Goal: Task Accomplishment & Management: Use online tool/utility

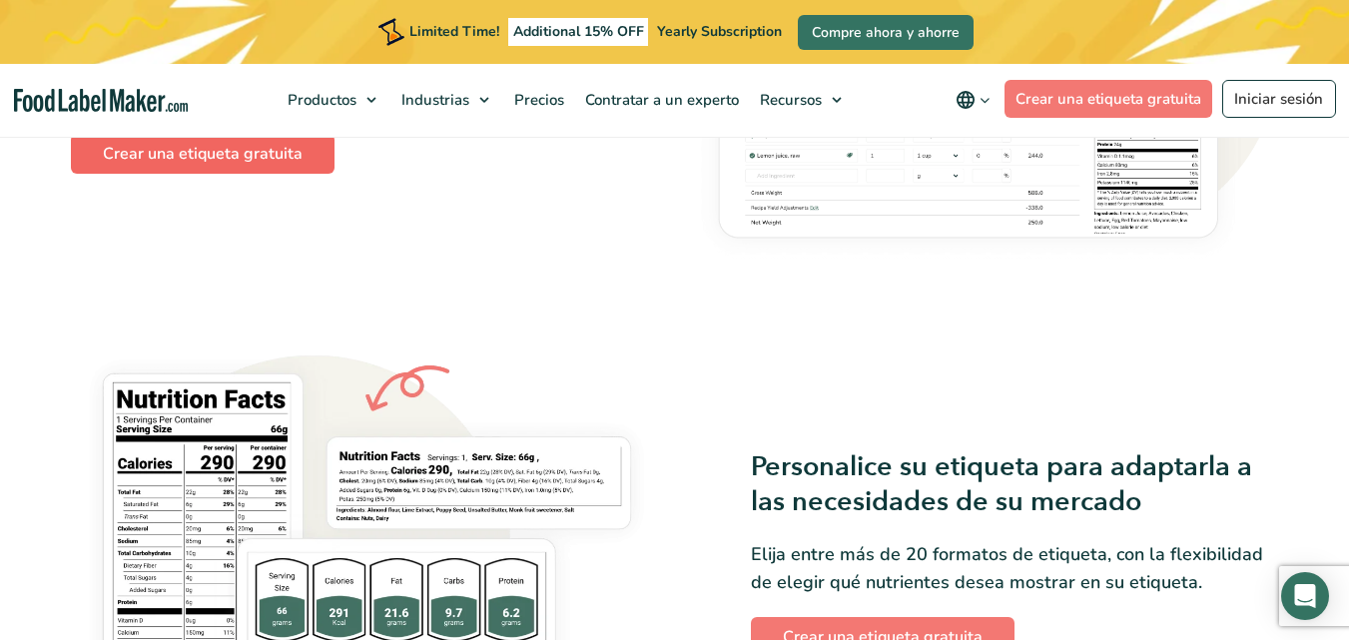
scroll to position [1260, 0]
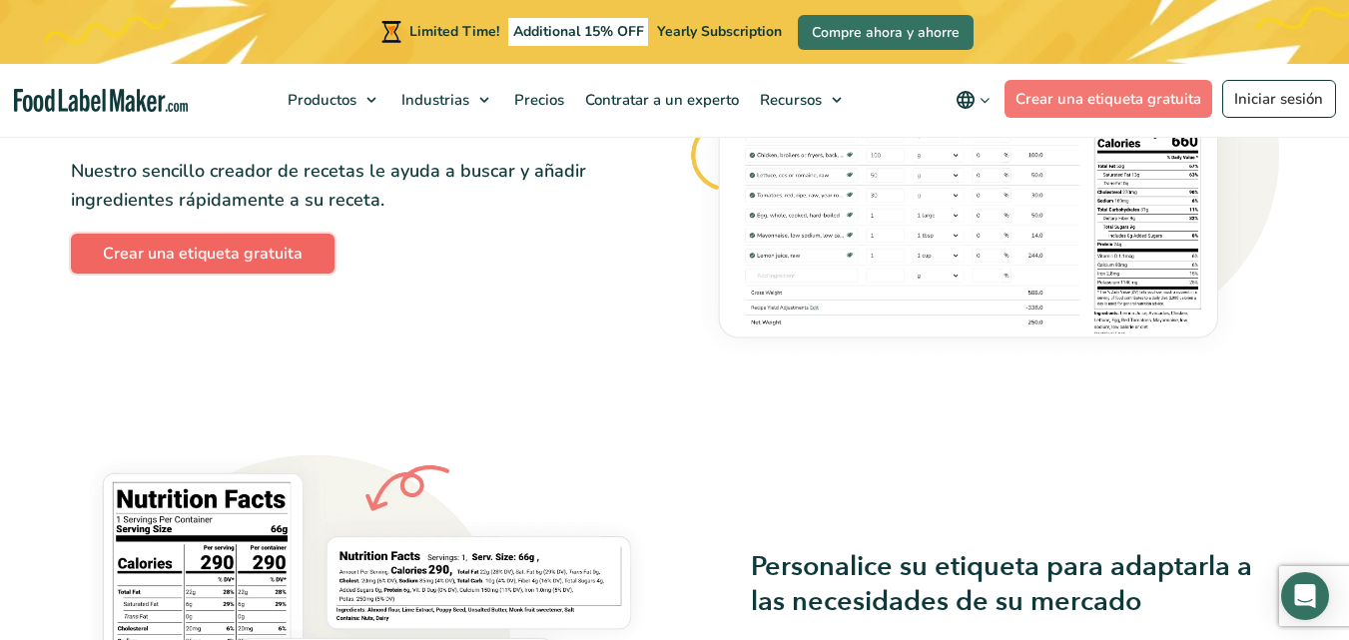
click at [262, 256] on link "Crear una etiqueta gratuita" at bounding box center [203, 254] width 264 height 40
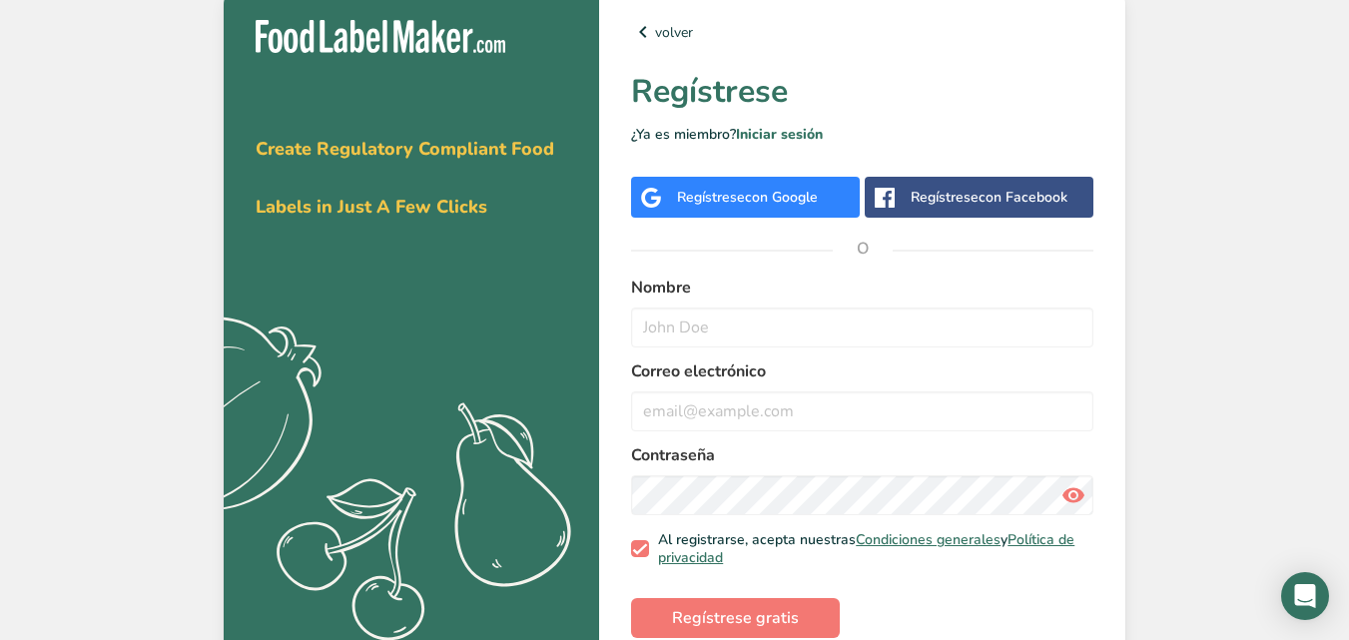
click at [810, 202] on span "con Google" at bounding box center [781, 197] width 73 height 19
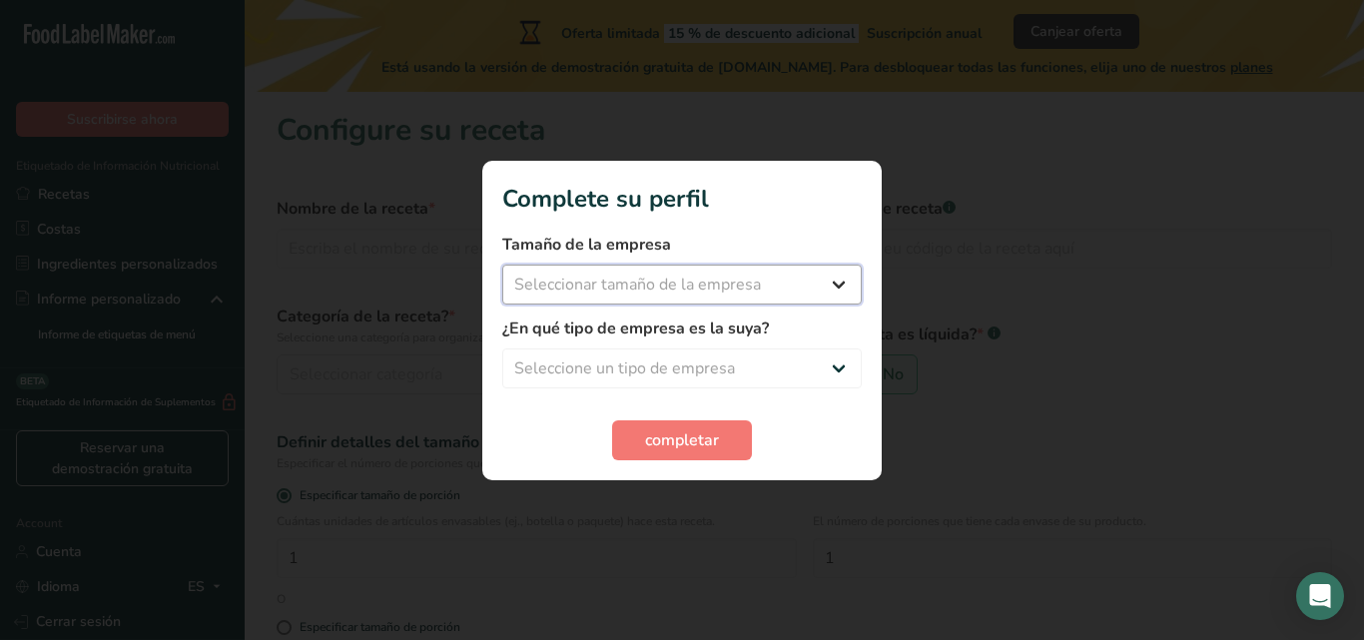
click at [776, 288] on select "Seleccionar tamaño de la empresa Menos de 10 empleados De 10 a 50 empleados De …" at bounding box center [681, 285] width 359 height 40
select select "1"
click at [502, 265] on select "Seleccionar tamaño de la empresa Menos de 10 empleados De 10 a 50 empleados De …" at bounding box center [681, 285] width 359 height 40
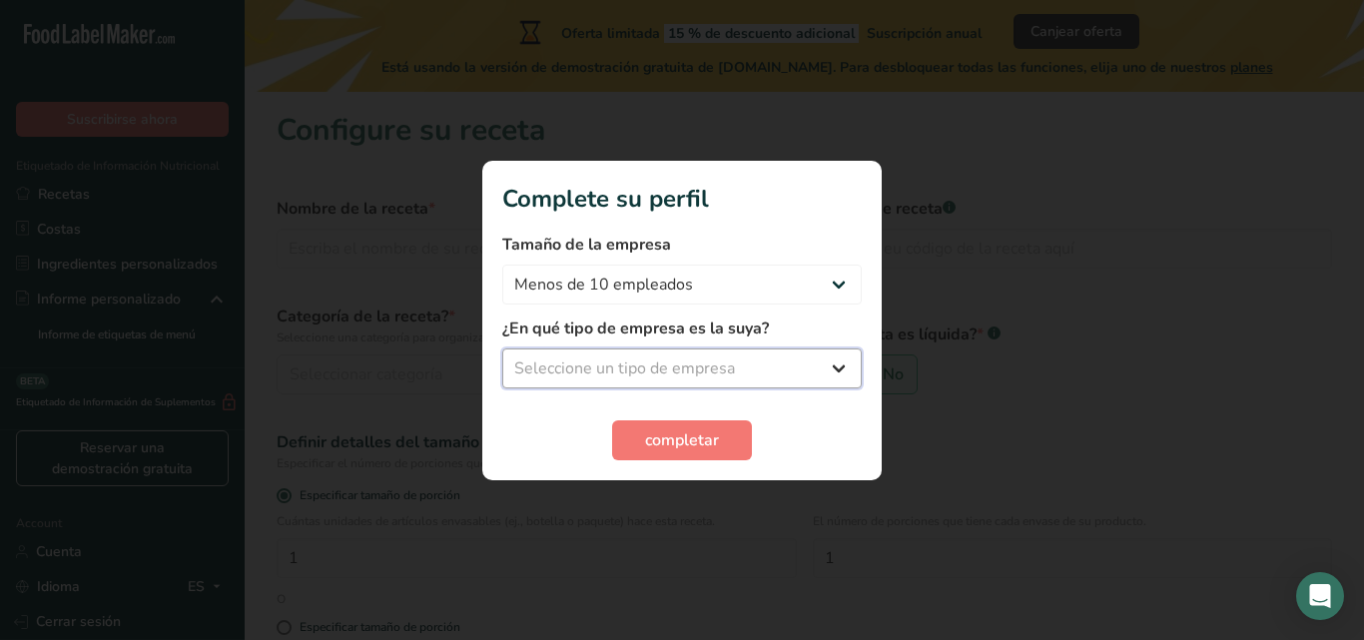
click at [752, 374] on select "Seleccione un tipo de empresa Fabricante de alimentos envasados Restaurante y c…" at bounding box center [681, 368] width 359 height 40
select select "3"
click at [502, 348] on select "Seleccione un tipo de empresa Fabricante de alimentos envasados Restaurante y c…" at bounding box center [681, 368] width 359 height 40
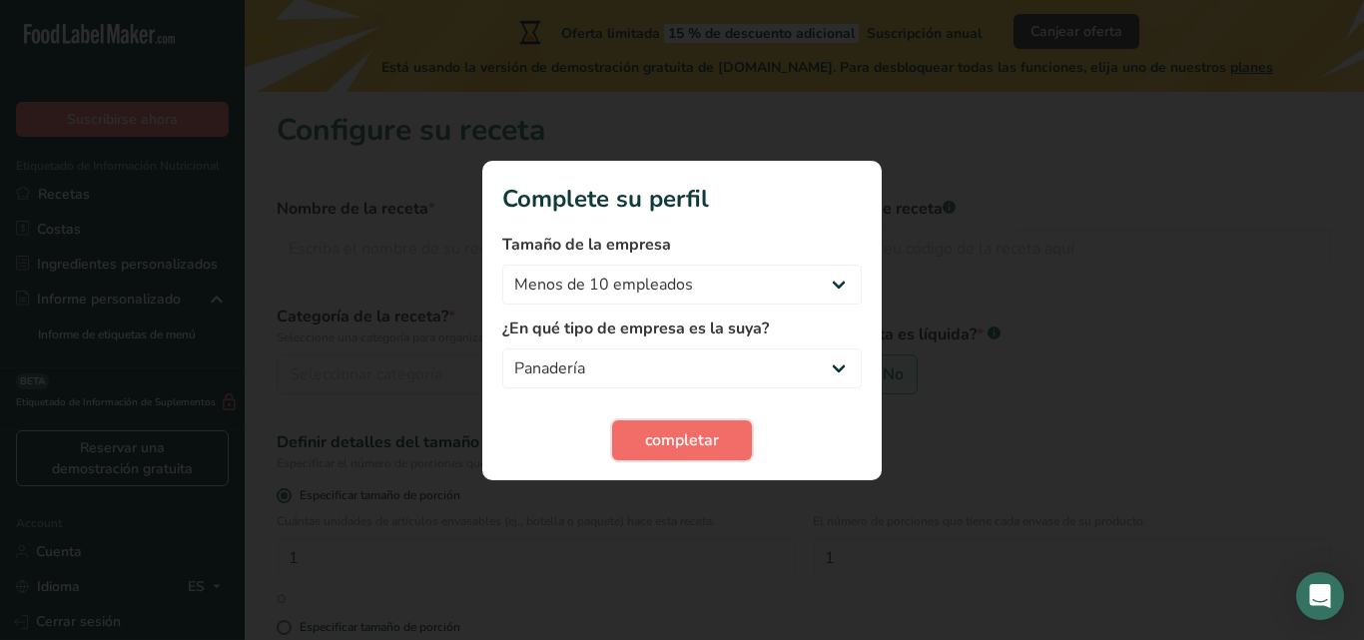
click at [713, 438] on span "completar" at bounding box center [682, 440] width 74 height 24
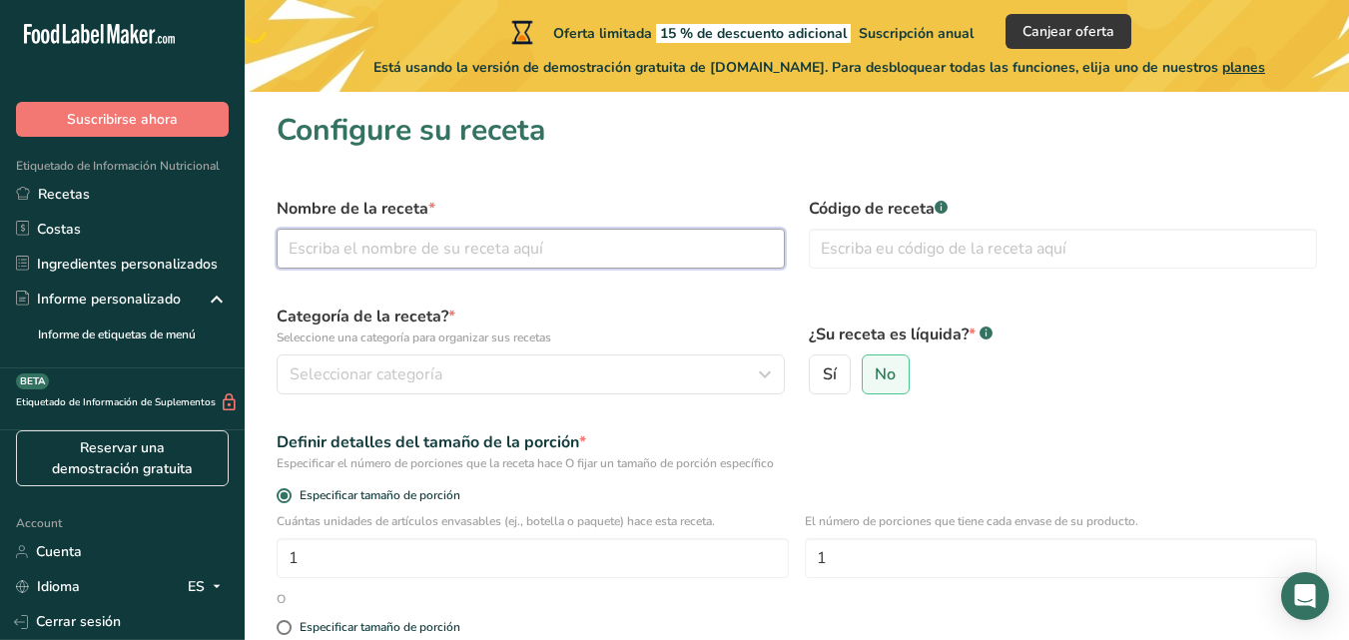
click at [600, 251] on input "text" at bounding box center [531, 249] width 508 height 40
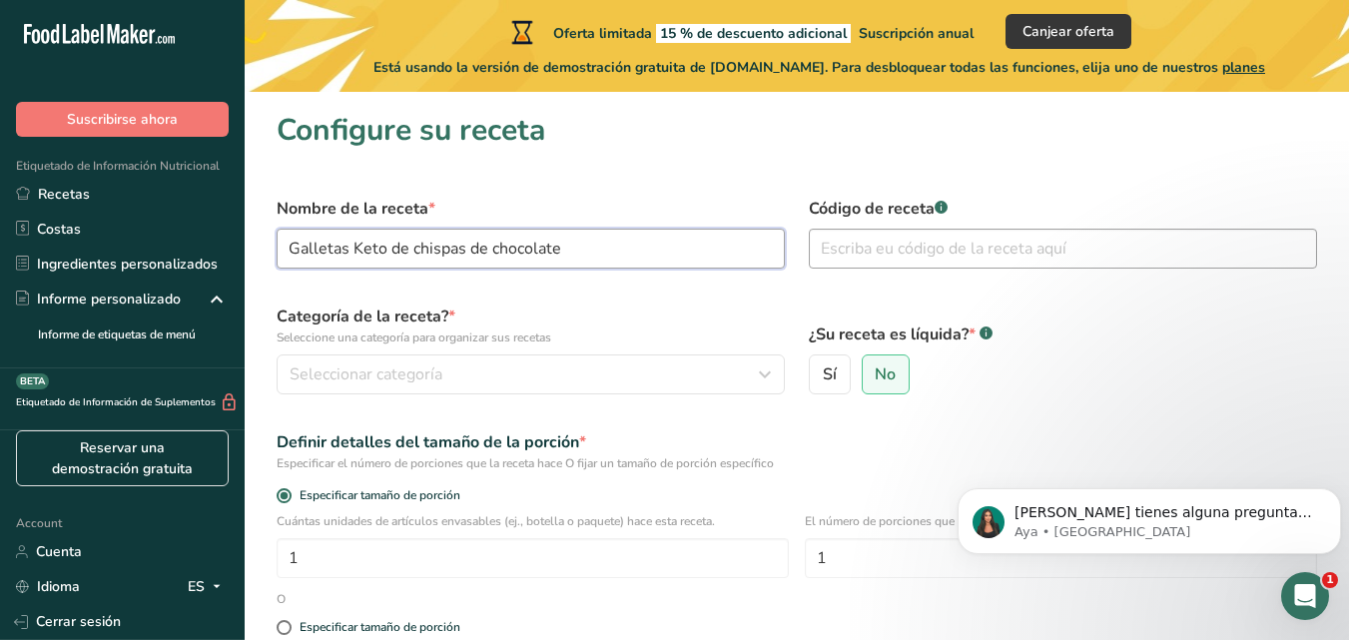
type input "Galletas Keto de chispas de chocolate"
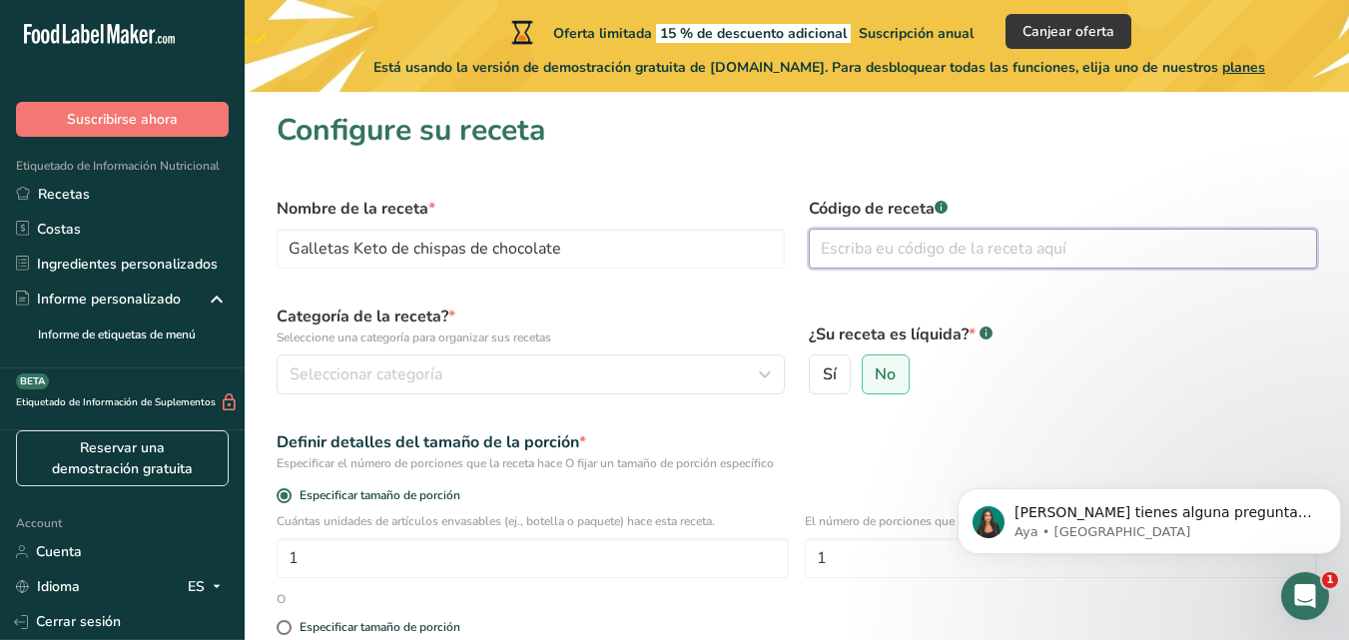
click at [865, 243] on input "text" at bounding box center [1063, 249] width 508 height 40
type input "1234"
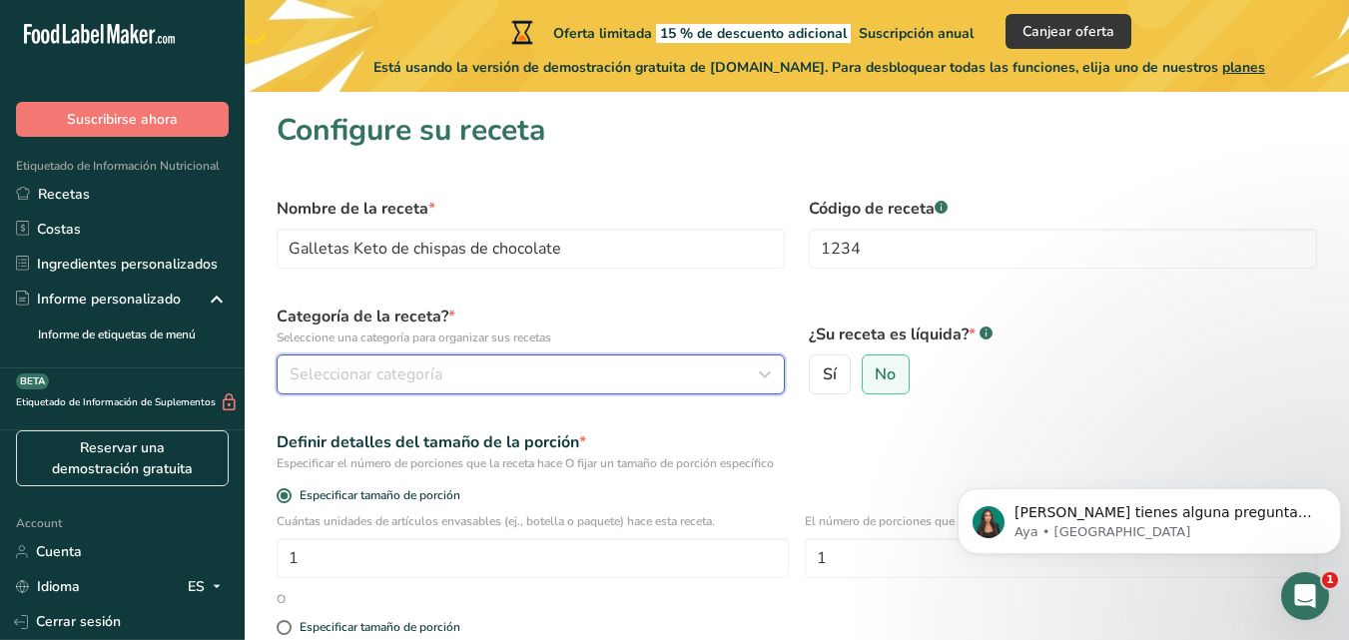
click at [383, 377] on span "Seleccionar categoría" at bounding box center [366, 374] width 153 height 24
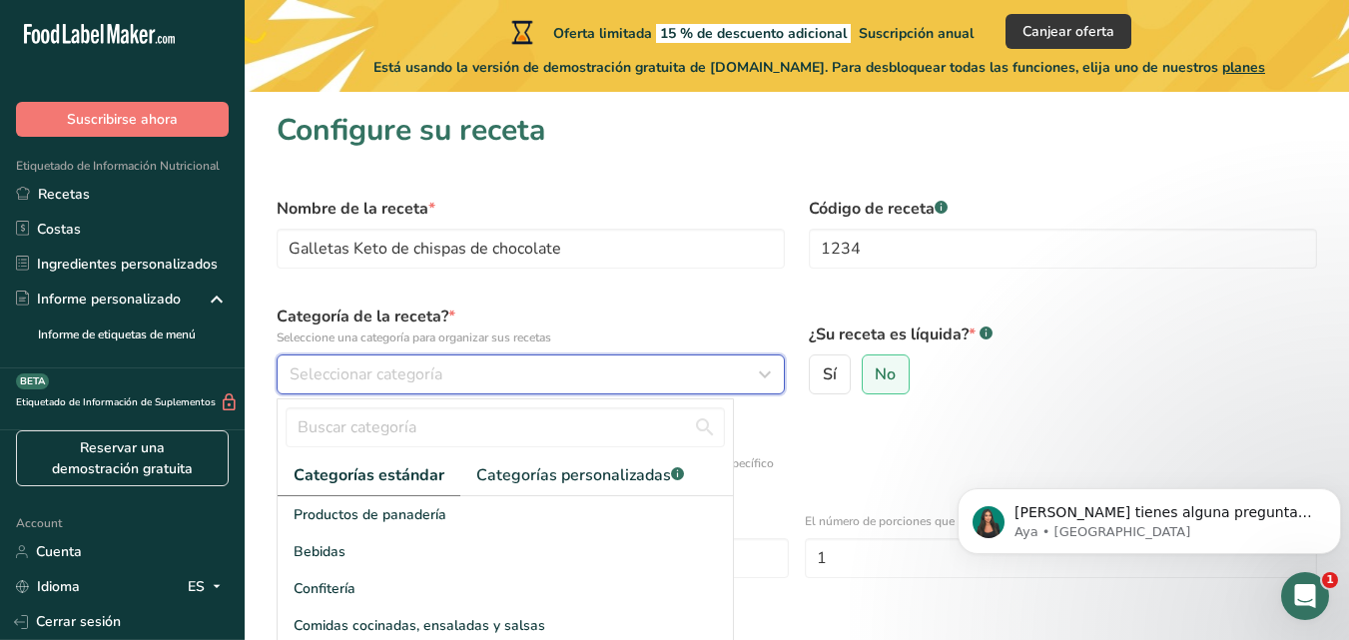
scroll to position [270, 0]
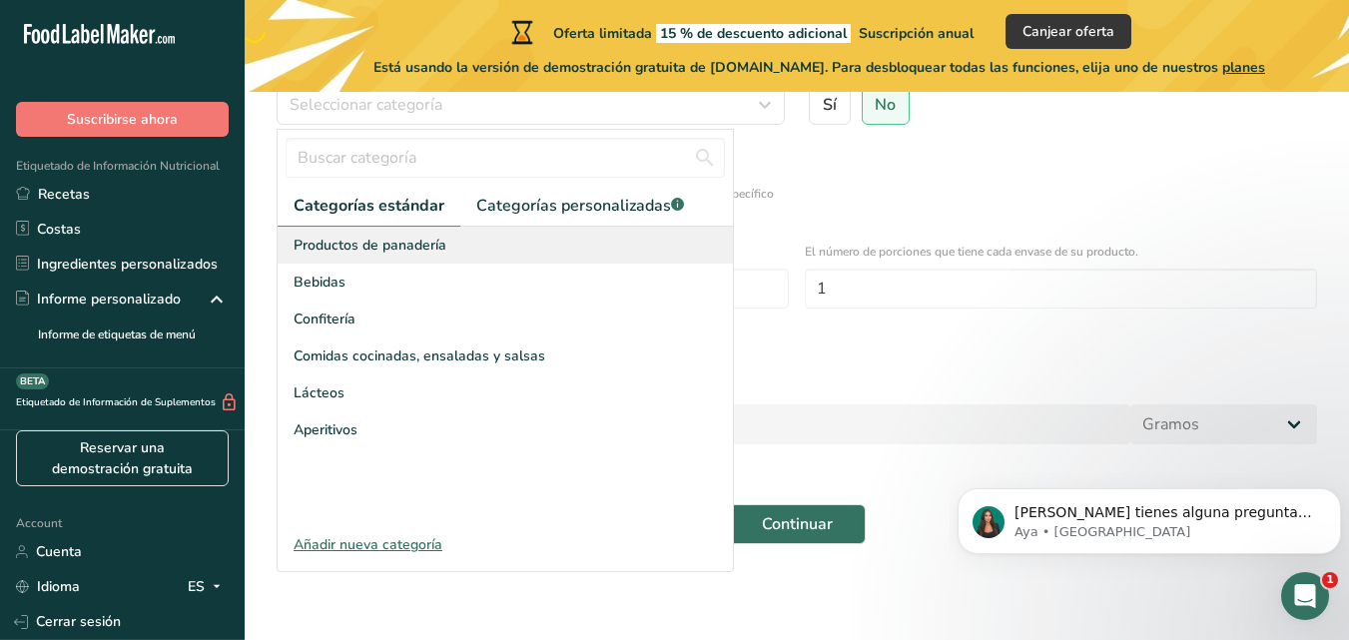
click at [461, 249] on div "Productos de panadería" at bounding box center [505, 245] width 455 height 37
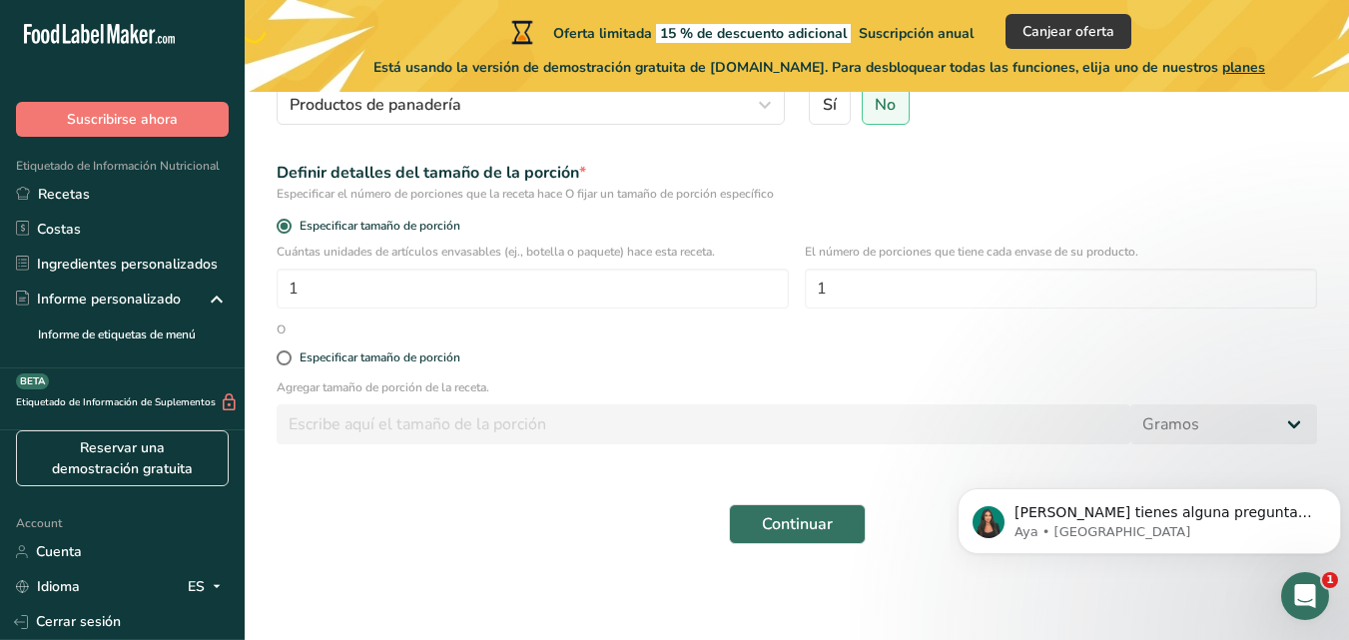
scroll to position [170, 0]
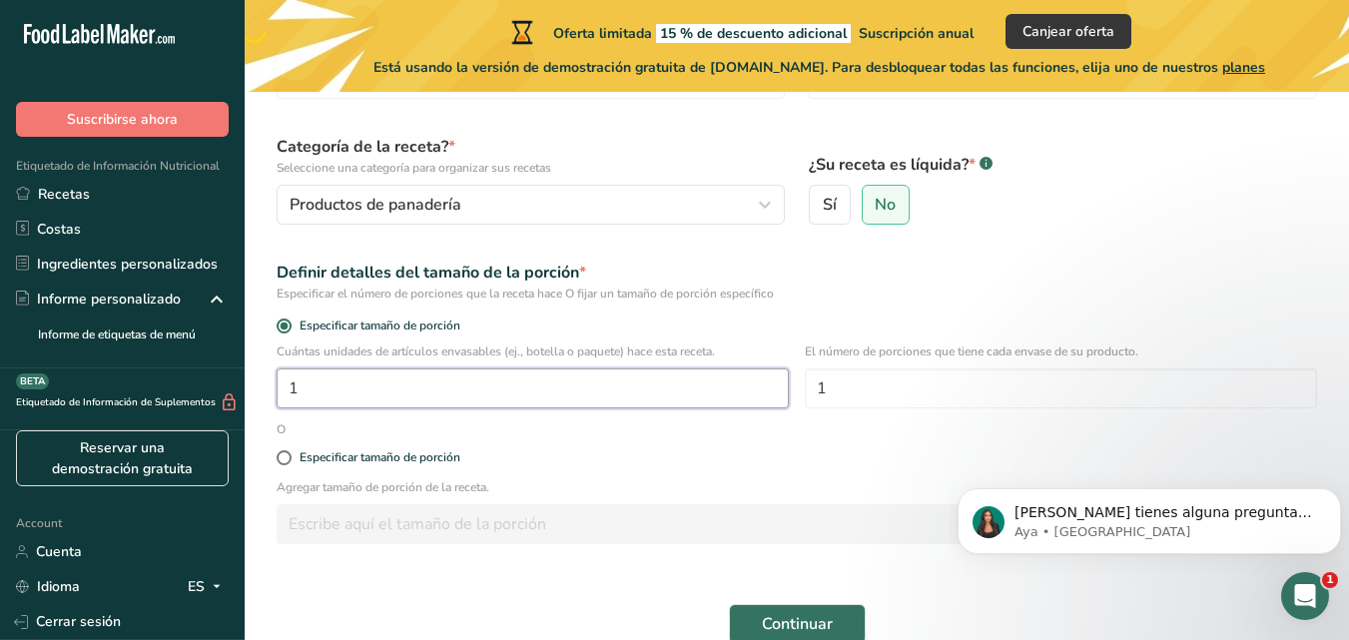
click at [515, 389] on input "1" at bounding box center [533, 388] width 512 height 40
type input "8"
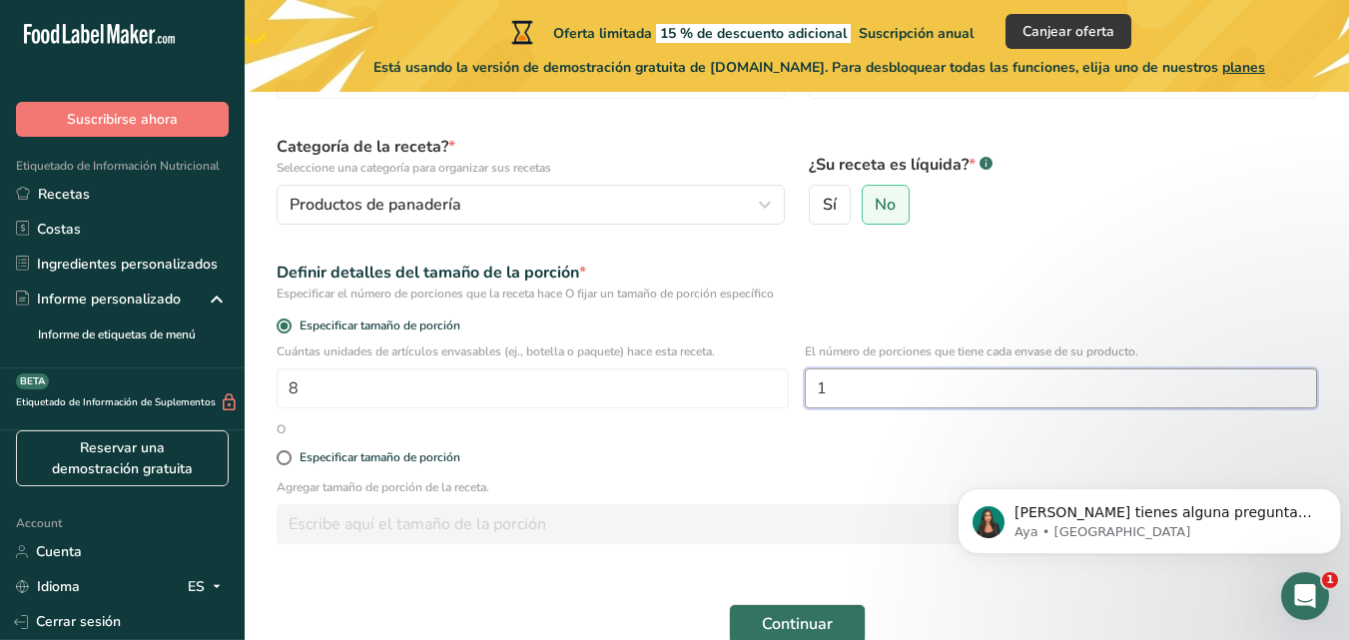
click at [866, 388] on input "1" at bounding box center [1061, 388] width 512 height 40
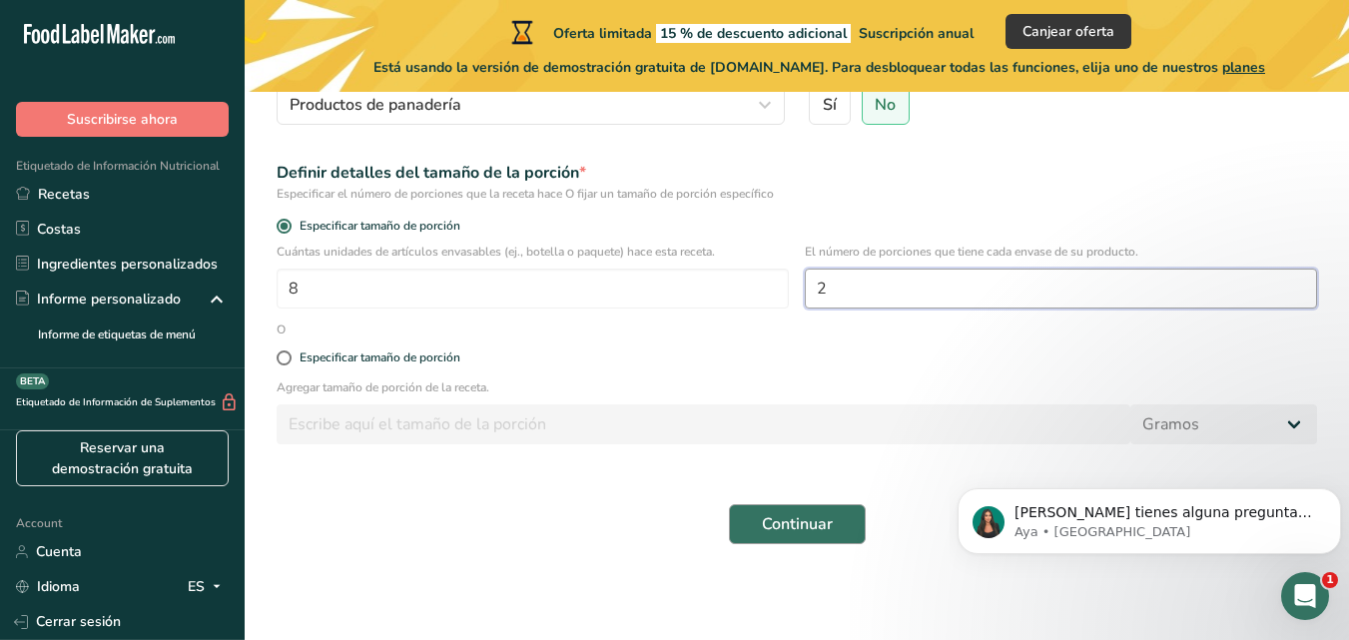
type input "2"
click at [797, 526] on span "Continuar" at bounding box center [797, 524] width 71 height 24
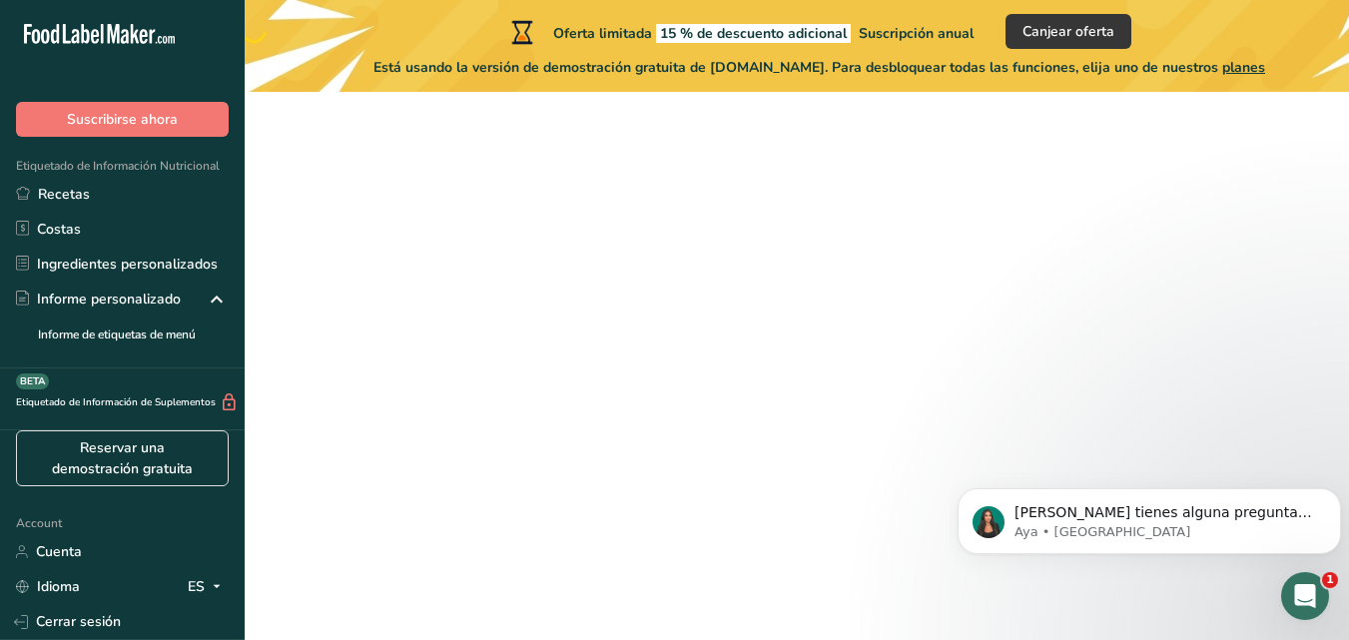
scroll to position [270, 0]
